Goal: Task Accomplishment & Management: Manage account settings

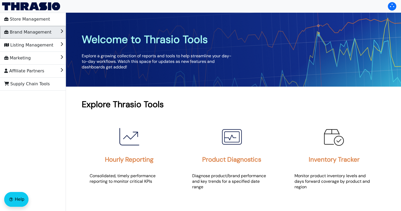
click at [14, 31] on span "Brand Management" at bounding box center [27, 32] width 47 height 8
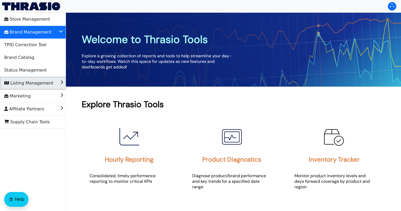
click at [22, 81] on span "Listing Management" at bounding box center [28, 83] width 49 height 8
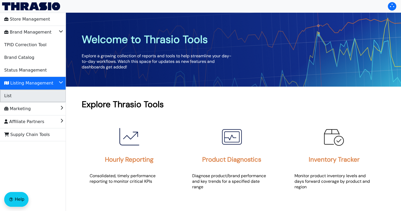
click at [20, 98] on li "List" at bounding box center [33, 95] width 66 height 13
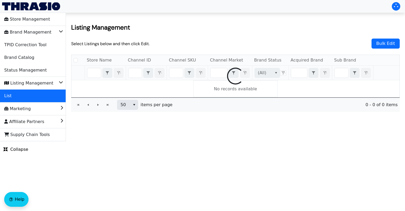
checkbox input "false"
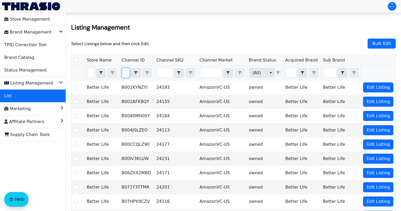
click at [129, 71] on input "Filter" at bounding box center [125, 72] width 7 height 9
type input "B0FC7V1DLJ"
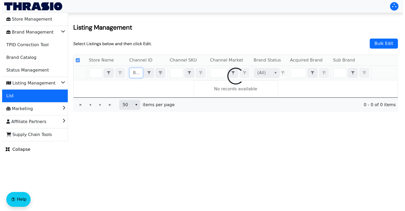
scroll to position [0, 14]
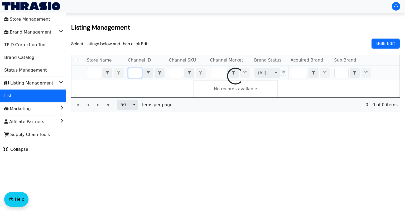
checkbox input "false"
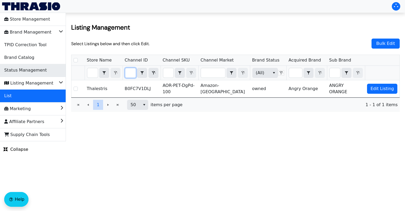
type input "B0FC7V1DLJ"
click at [36, 71] on span "Status Management" at bounding box center [25, 70] width 42 height 8
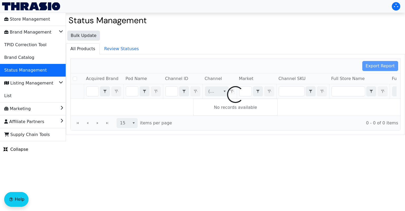
checkbox input "false"
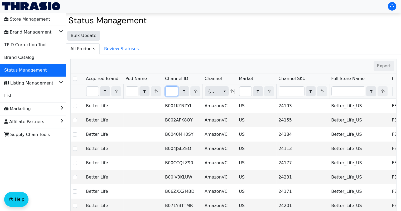
click at [171, 90] on input "Filter" at bounding box center [172, 90] width 12 height 9
type input "B0FC7V1DLJ"
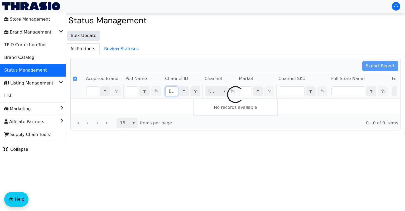
scroll to position [0, 17]
checkbox input "false"
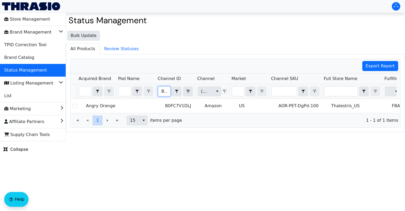
scroll to position [0, 0]
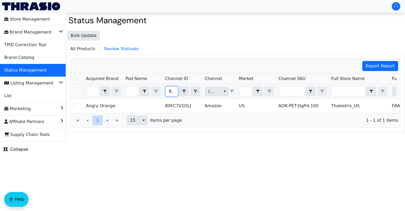
click at [169, 91] on input "B0FC7V1DLJ" at bounding box center [172, 90] width 12 height 9
drag, startPoint x: 169, startPoint y: 91, endPoint x: 199, endPoint y: 92, distance: 30.1
click at [199, 92] on div "B0FC7V1DLJ Contains" at bounding box center [182, 91] width 35 height 10
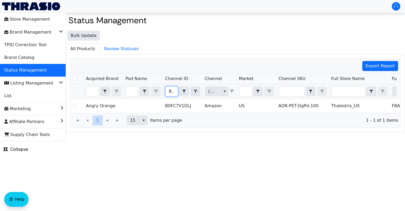
click at [168, 90] on input "B0FC7V1DLJ" at bounding box center [172, 90] width 12 height 9
type input "0FC7V1DLJ"
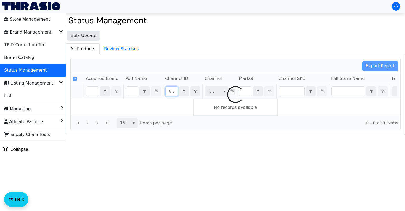
checkbox input "false"
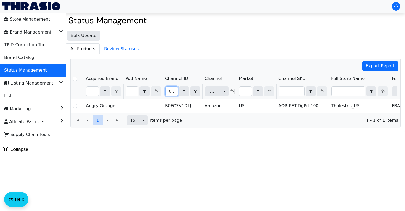
type input "FC7V1DLJ"
checkbox input "true"
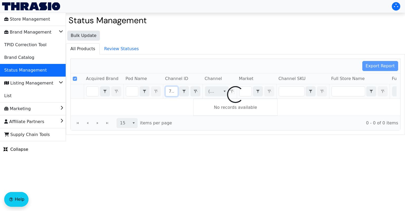
type input "V1DLJ"
checkbox input "false"
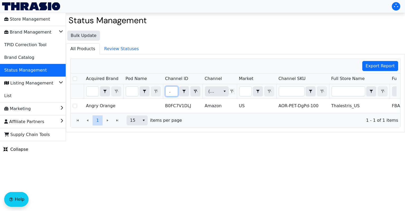
type input "V1DL"
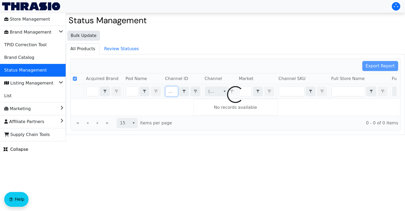
checkbox input "false"
type input "V1D"
checkbox input "true"
type input "V"
checkbox input "false"
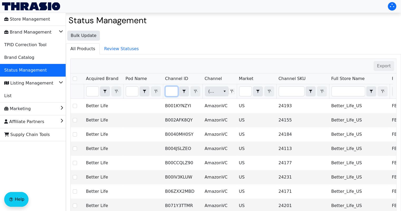
type input "B0DZZWDTQZ"
checkbox input "true"
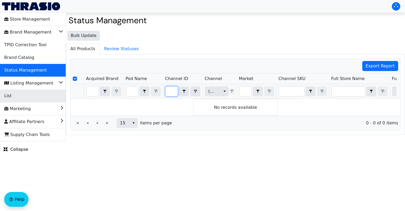
type input "B0DZZWDTQZ"
click at [24, 98] on li "List" at bounding box center [33, 95] width 66 height 13
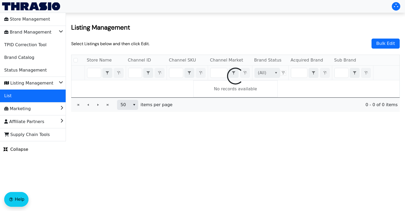
checkbox input "false"
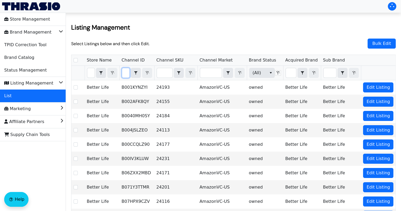
click at [129, 73] on input "Filter" at bounding box center [125, 72] width 7 height 9
type input "B0DZZWDTQZ"
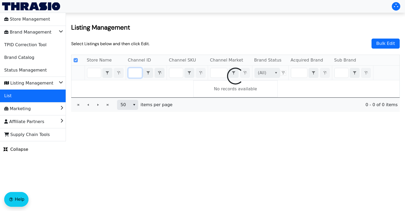
checkbox input "false"
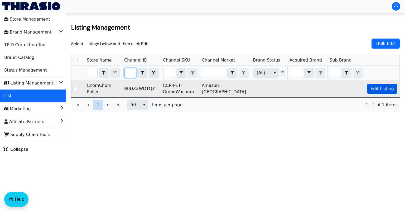
type input "B0DZZWDTQZ"
click at [379, 88] on span "Edit Listing" at bounding box center [381, 88] width 23 height 6
checkbox input "true"
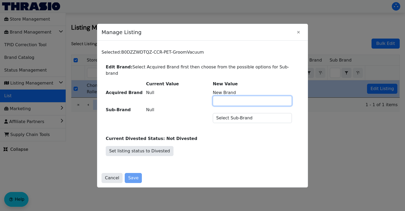
click at [270, 97] on input "New Brand" at bounding box center [252, 100] width 79 height 9
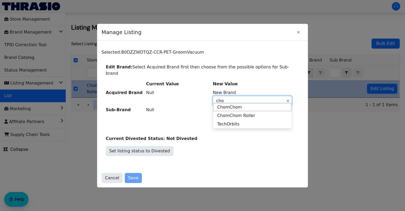
type input "chom"
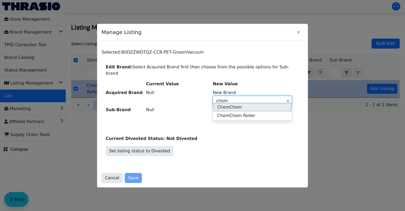
click at [244, 106] on li "ChomChom" at bounding box center [252, 107] width 79 height 8
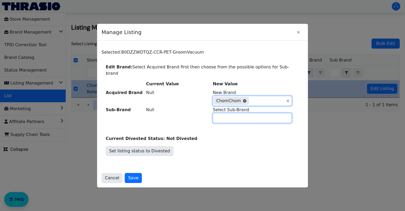
click at [237, 115] on input "Select Sub-Brand" at bounding box center [252, 117] width 79 height 9
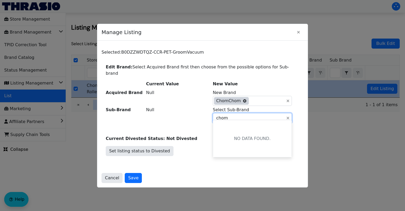
click at [243, 99] on icon at bounding box center [244, 100] width 3 height 3
type input "chom"
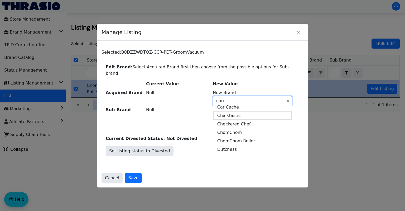
type input "chom"
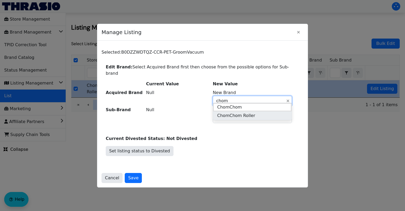
click at [236, 117] on span "ChomChom Roller" at bounding box center [236, 115] width 38 height 6
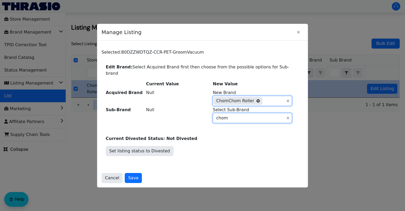
click at [229, 115] on input "chom" at bounding box center [248, 117] width 71 height 9
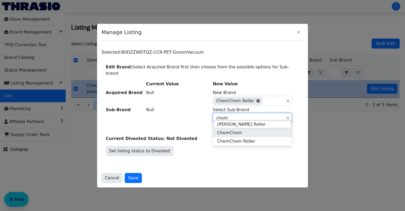
click at [231, 131] on span "ChomChom" at bounding box center [229, 132] width 25 height 6
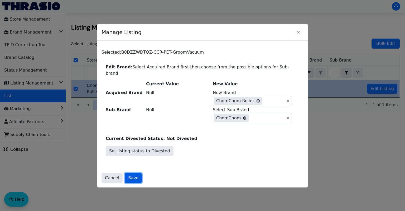
click at [130, 175] on span "Save" at bounding box center [133, 178] width 10 height 6
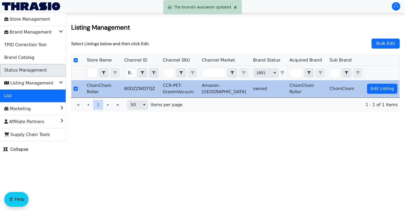
click at [28, 66] on span "Status Management" at bounding box center [25, 70] width 42 height 8
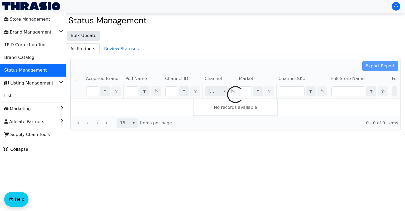
checkbox input "false"
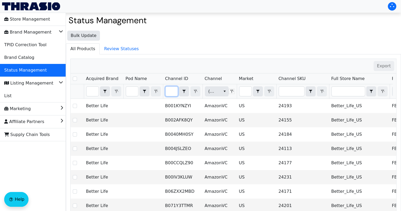
click at [167, 90] on input "Filter" at bounding box center [172, 90] width 12 height 9
type input "B0DZZWDTQZ"
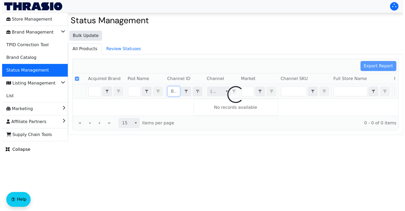
scroll to position [0, 20]
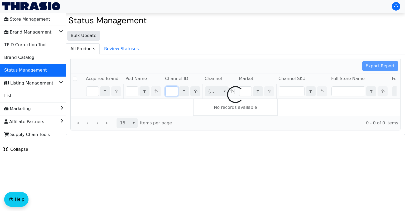
checkbox input "false"
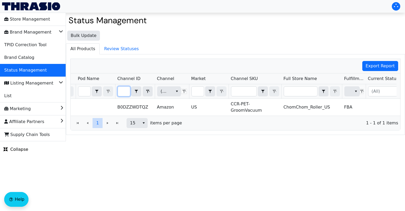
scroll to position [0, 93]
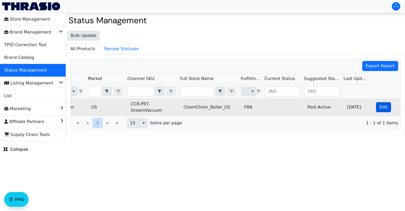
type input "B0DZZWDTQZ"
click at [379, 105] on span "Edit" at bounding box center [383, 107] width 8 height 6
checkbox input "true"
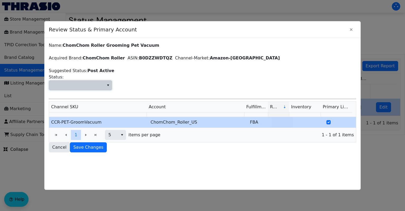
click at [106, 85] on icon "select" at bounding box center [108, 85] width 4 height 4
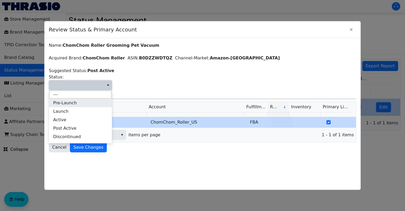
click at [83, 103] on li "Pre-Launch" at bounding box center [80, 103] width 63 height 8
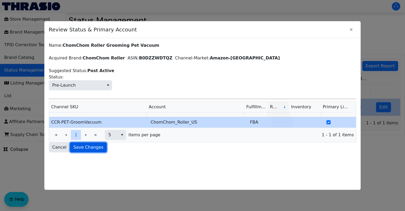
click at [81, 148] on span "Save Changes" at bounding box center [88, 147] width 30 height 6
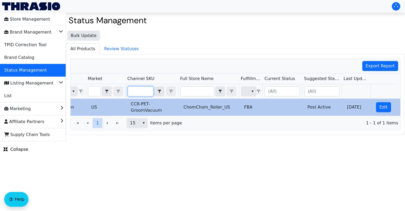
click at [133, 91] on input "Filter" at bounding box center [140, 90] width 25 height 9
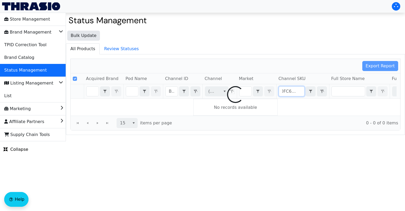
scroll to position [0, 2]
type input "B"
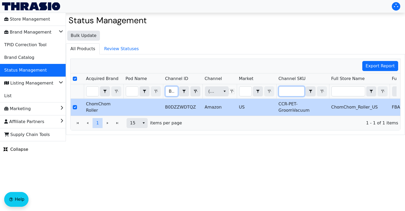
click at [169, 93] on input "B0DZZWDTQZ" at bounding box center [172, 90] width 12 height 9
drag, startPoint x: 169, startPoint y: 93, endPoint x: 187, endPoint y: 91, distance: 18.0
click at [187, 91] on div "B0DZZWDTQZ Contains" at bounding box center [182, 91] width 35 height 10
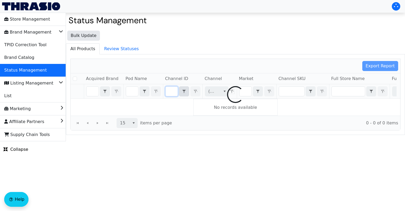
checkbox input "false"
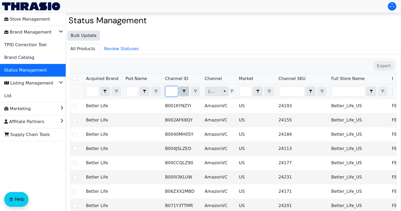
type input "B0FC6YYZQS"
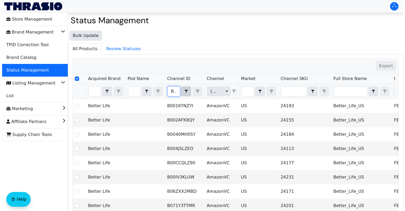
scroll to position [0, 18]
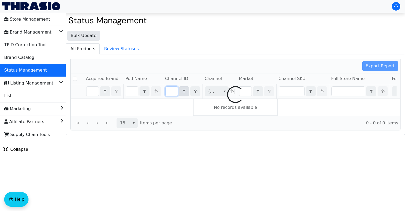
checkbox input "false"
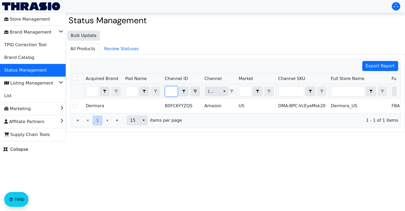
scroll to position [0, 0]
type input "B0FC6YYZQS"
click at [168, 92] on input "B0FC6YYZQS" at bounding box center [172, 90] width 12 height 9
drag, startPoint x: 168, startPoint y: 92, endPoint x: 180, endPoint y: 91, distance: 12.7
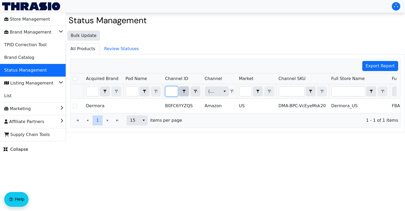
click at [180, 91] on div "B0FC6YYZQS Contains" at bounding box center [182, 91] width 35 height 10
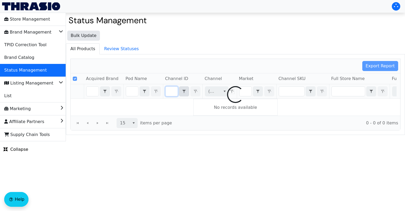
checkbox input "false"
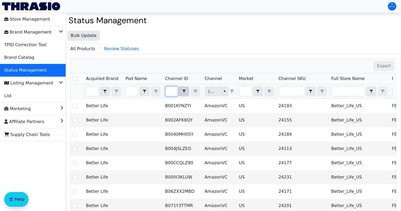
type input "B0DXFVCJSC"
checkbox input "true"
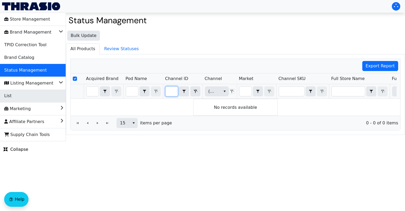
type input "B0DXFVCJSC"
click at [16, 95] on li "List" at bounding box center [33, 95] width 66 height 13
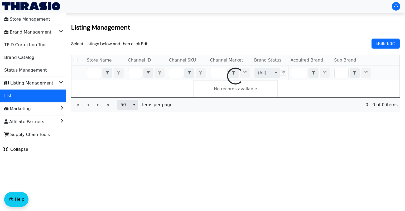
checkbox input "false"
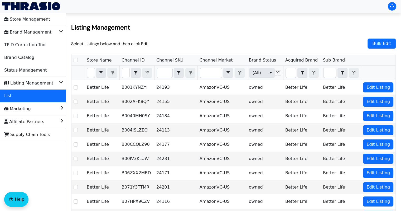
click at [127, 73] on span "Filter" at bounding box center [126, 73] width 8 height 10
click at [129, 72] on input "Filter" at bounding box center [125, 72] width 7 height 9
type input "B0DXFVCJSC"
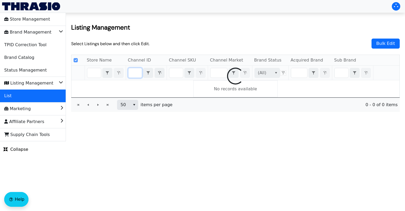
checkbox input "false"
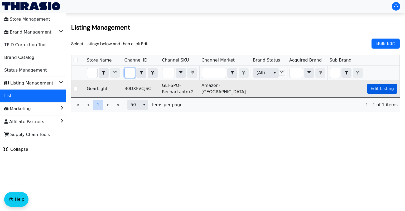
type input "B0DXFVCJSC"
click at [381, 88] on span "Edit Listing" at bounding box center [381, 88] width 23 height 6
checkbox input "true"
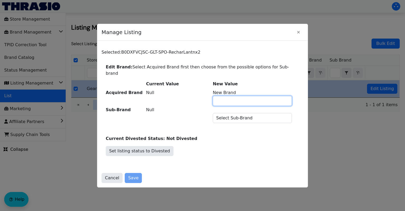
click at [236, 98] on input "New Brand" at bounding box center [252, 100] width 79 height 9
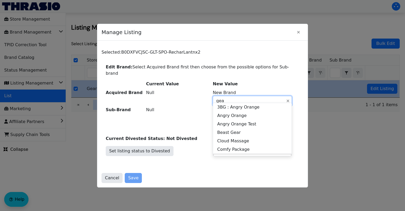
type input "gear"
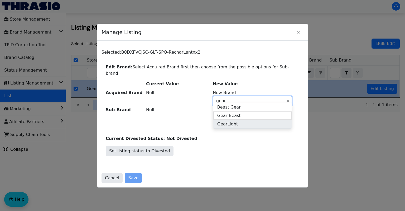
click at [235, 123] on span "GearLight" at bounding box center [227, 124] width 21 height 6
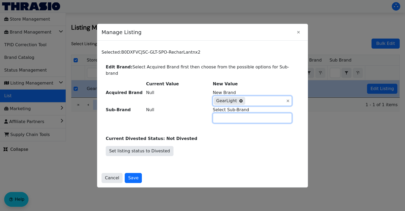
click at [228, 114] on input "Select Sub-Brand" at bounding box center [252, 117] width 79 height 9
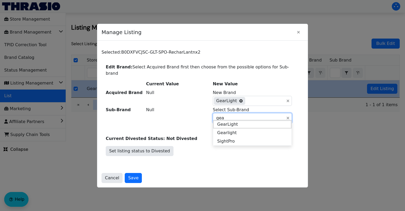
type input "gear"
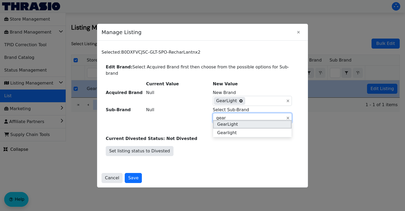
click at [231, 124] on span "GearLight" at bounding box center [227, 124] width 21 height 6
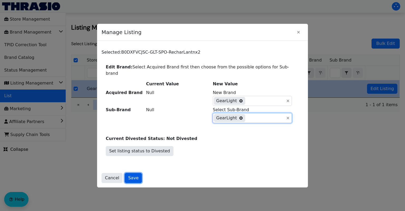
click at [132, 175] on span "Save" at bounding box center [133, 178] width 10 height 6
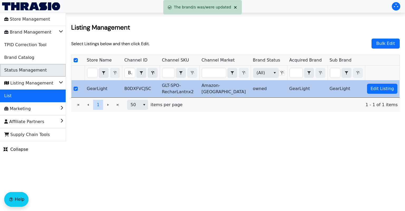
click at [27, 68] on span "Status Management" at bounding box center [25, 70] width 42 height 8
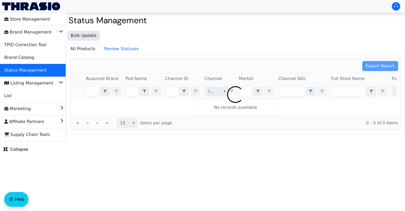
checkbox input "false"
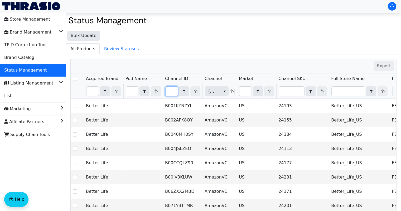
click at [168, 91] on input "Filter" at bounding box center [172, 90] width 12 height 9
type input "B0DXFVCJSC"
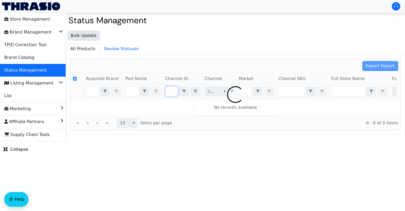
checkbox input "false"
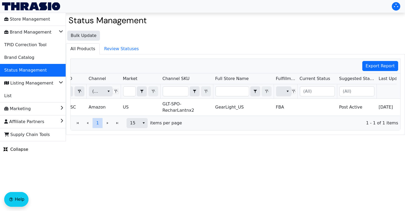
type input "B0DXFVCJSC"
drag, startPoint x: 318, startPoint y: 118, endPoint x: 327, endPoint y: 118, distance: 8.7
click at [327, 118] on div "1 1 15 items per page 1 - 1 of 1 items" at bounding box center [236, 122] width 330 height 14
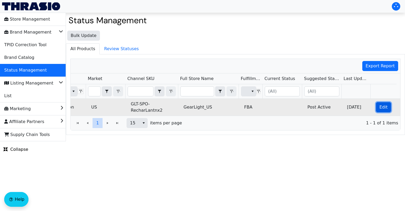
click at [379, 104] on span "Edit" at bounding box center [383, 107] width 8 height 6
checkbox input "true"
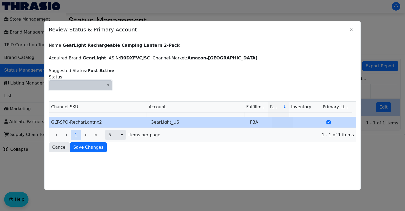
click at [106, 84] on icon "select" at bounding box center [108, 85] width 4 height 4
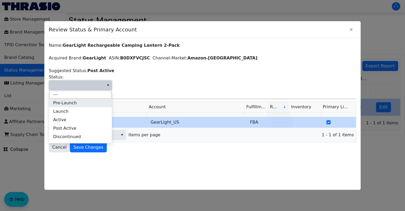
click at [86, 103] on li "Pre-Launch" at bounding box center [80, 103] width 63 height 8
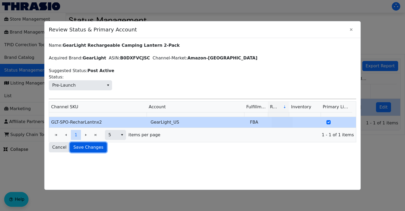
click at [85, 145] on span "Save Changes" at bounding box center [88, 147] width 30 height 6
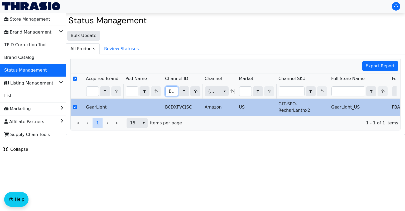
click at [168, 91] on input "B0DXFVCJSC" at bounding box center [172, 90] width 12 height 9
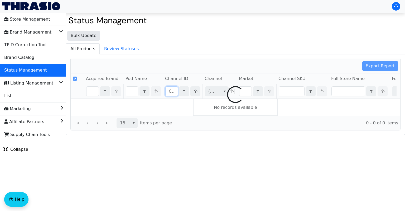
type input "JSC"
checkbox input "false"
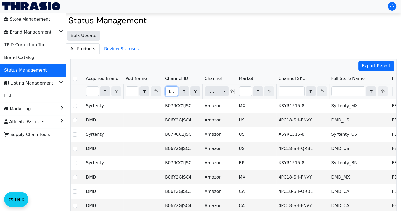
type input "JS"
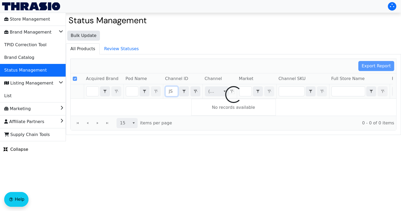
checkbox input "true"
type input "J"
checkbox input "false"
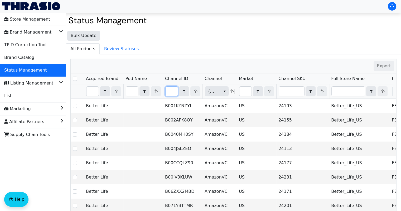
click at [167, 93] on input "Filter" at bounding box center [172, 90] width 12 height 9
type input "B0FGKS31HM"
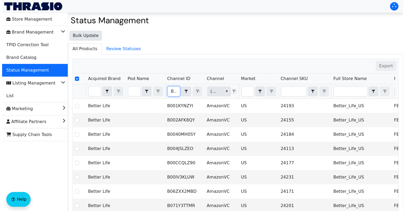
scroll to position [0, 19]
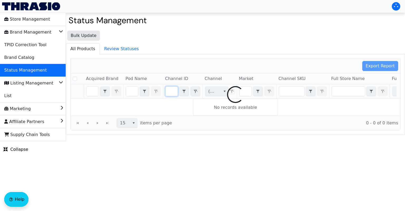
checkbox input "false"
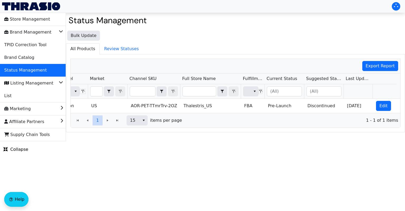
scroll to position [0, 151]
type input "B0FGKS31HM"
